Goal: Check status: Check status

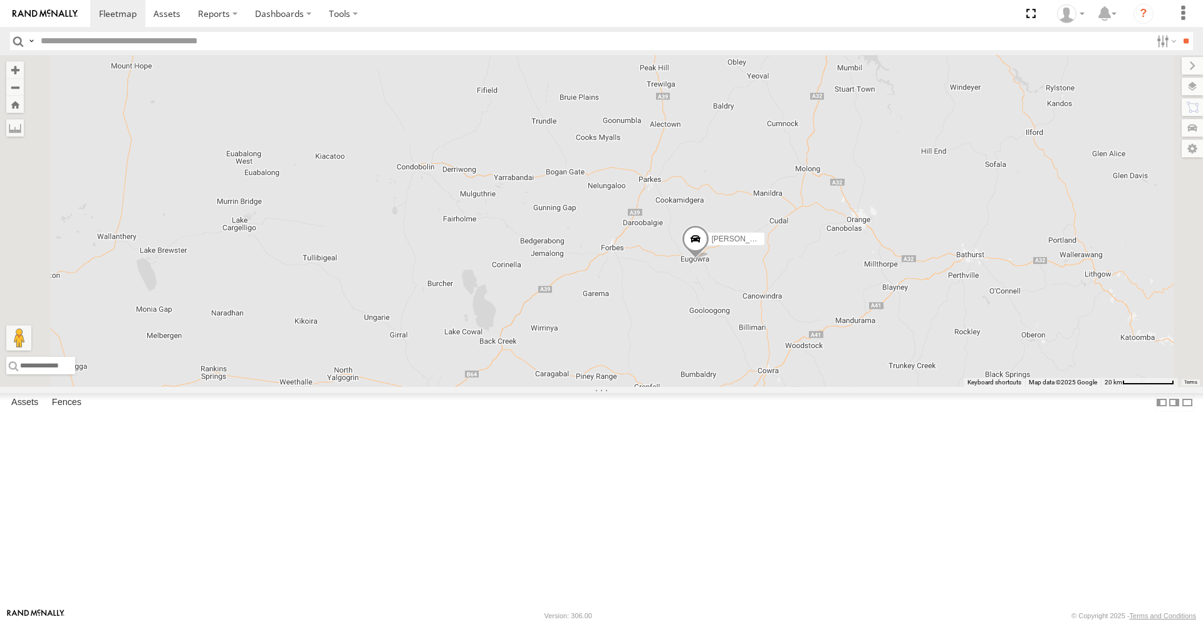
click at [709, 259] on span at bounding box center [696, 242] width 28 height 34
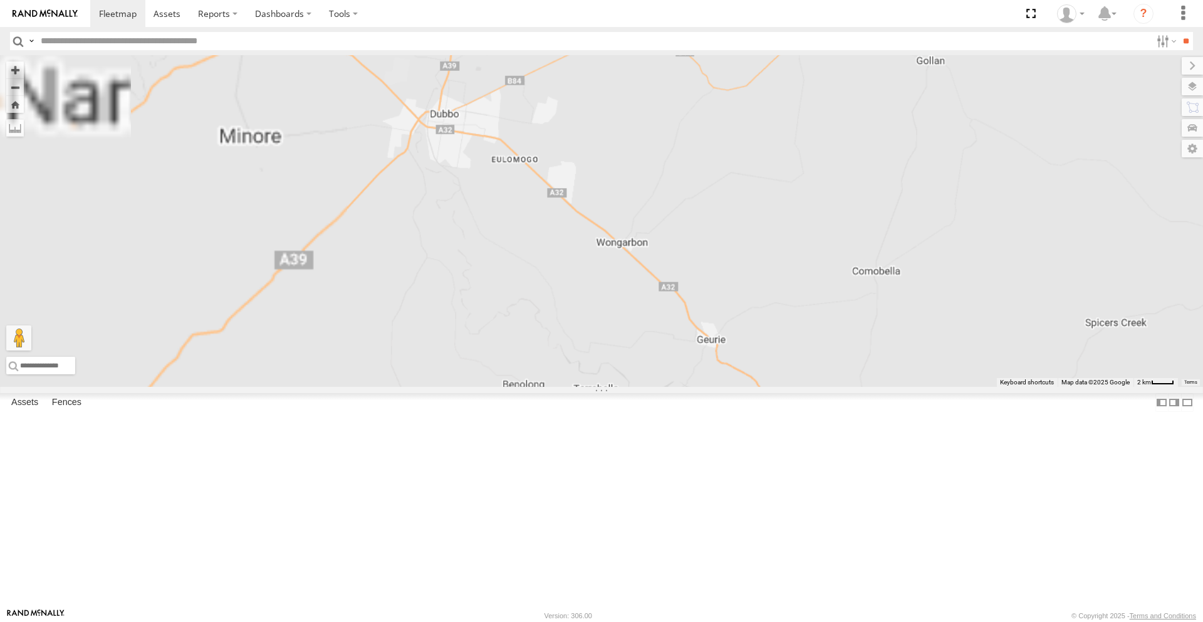
drag, startPoint x: 708, startPoint y: 265, endPoint x: 788, endPoint y: 286, distance: 82.8
click at [837, 293] on div "[PERSON_NAME] [PERSON_NAME] [PERSON_NAME] [PERSON_NAME] [PERSON_NAME] [PERSON_N…" at bounding box center [601, 221] width 1203 height 332
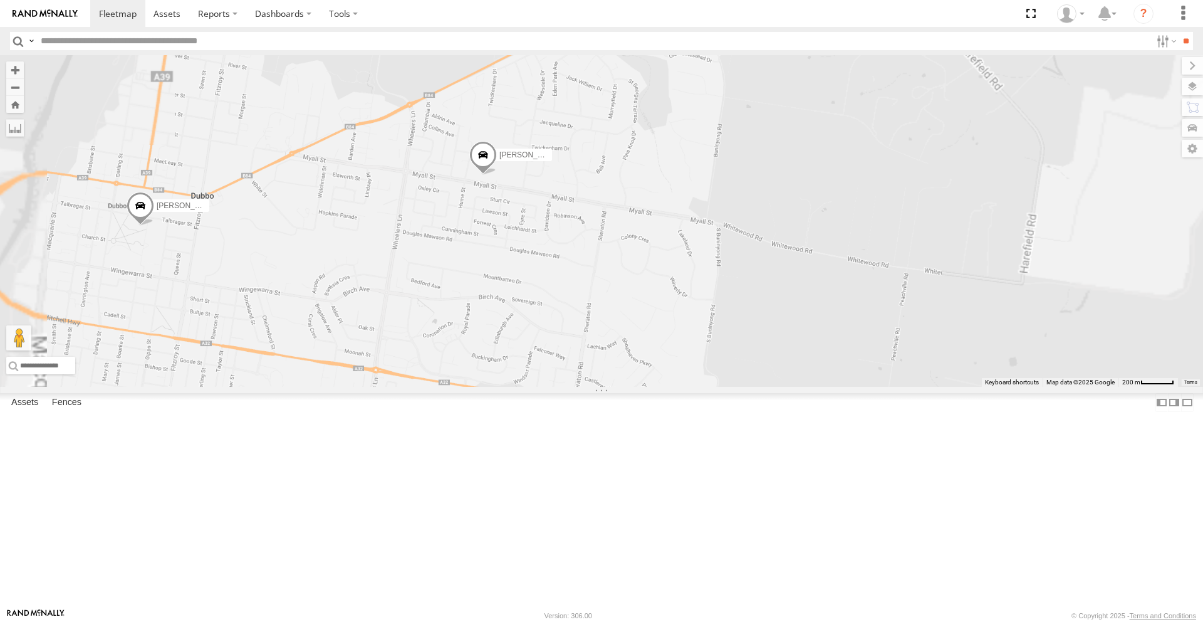
drag, startPoint x: 602, startPoint y: 243, endPoint x: 571, endPoint y: 247, distance: 31.6
click at [571, 247] on div "[PERSON_NAME] [PERSON_NAME] [PERSON_NAME] [PERSON_NAME] [PERSON_NAME] [PERSON_N…" at bounding box center [601, 221] width 1203 height 332
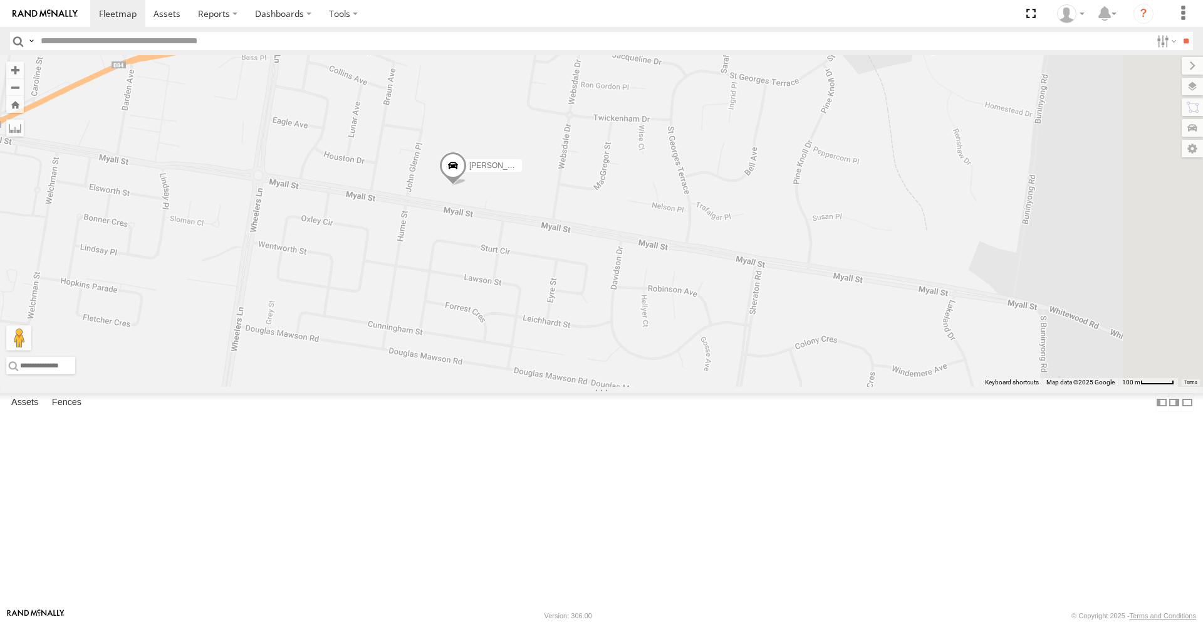
click at [467, 185] on span at bounding box center [453, 169] width 28 height 34
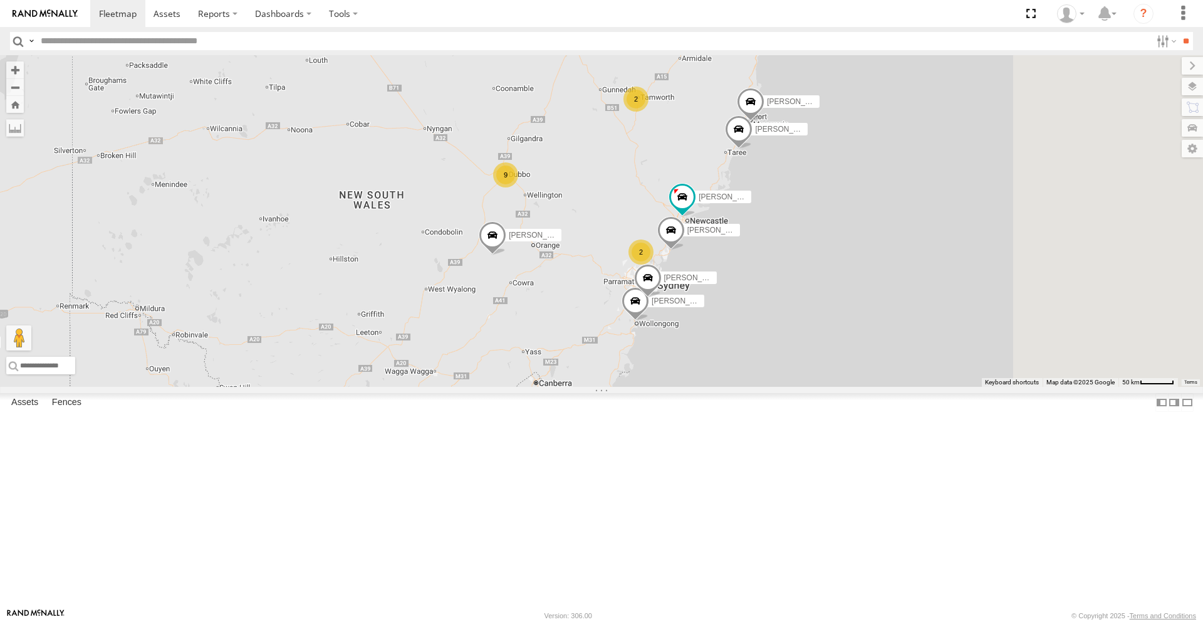
drag, startPoint x: 629, startPoint y: 258, endPoint x: 592, endPoint y: 264, distance: 37.4
click at [572, 250] on div "Darcy Furnell - NEW ute Tom Brisbane 9 Michael Townsend Brandon Edwards Matt Ha…" at bounding box center [601, 221] width 1203 height 332
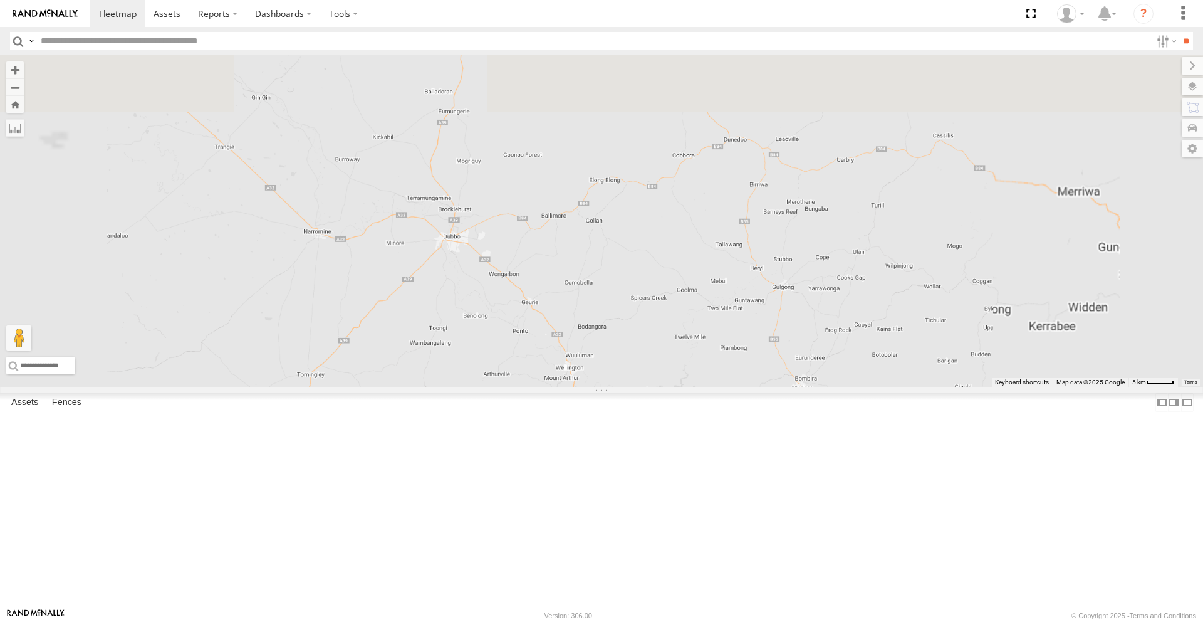
drag, startPoint x: 587, startPoint y: 301, endPoint x: 587, endPoint y: 411, distance: 110.3
click at [577, 387] on div "Darcy Furnell - NEW ute Tom Brisbane Michael Townsend Brandon Edwards Matt Hard…" at bounding box center [601, 221] width 1203 height 332
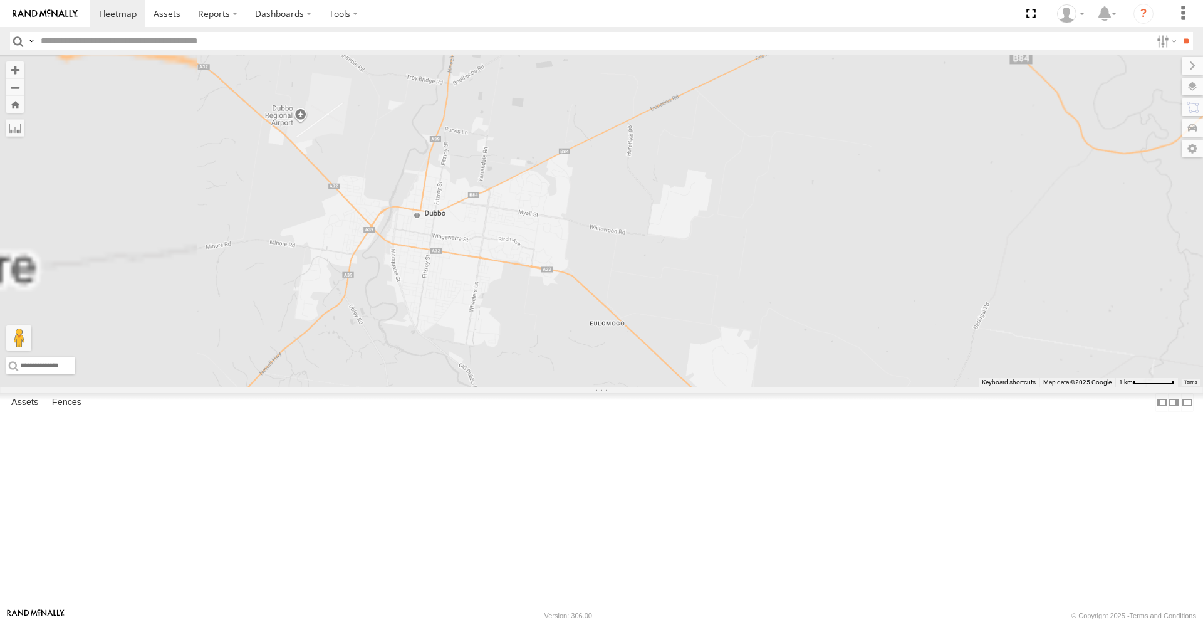
drag, startPoint x: 554, startPoint y: 389, endPoint x: 554, endPoint y: 410, distance: 21.3
click at [554, 387] on div "Darcy Furnell - NEW ute Tom Brisbane Michael Townsend Brandon Edwards Matt Hard…" at bounding box center [601, 221] width 1203 height 332
